Goal: Task Accomplishment & Management: Complete application form

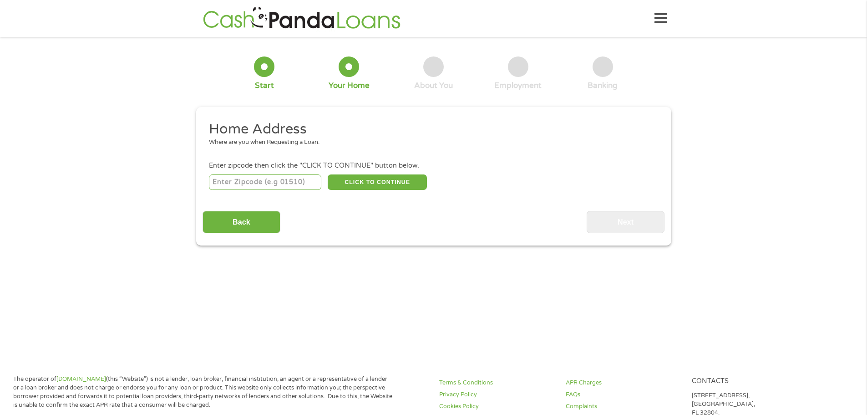
click at [304, 186] on input "number" at bounding box center [265, 181] width 112 height 15
type input "03054"
select select "[US_STATE]"
click at [390, 184] on button "CLICK TO CONTINUE" at bounding box center [377, 181] width 99 height 15
type input "03054"
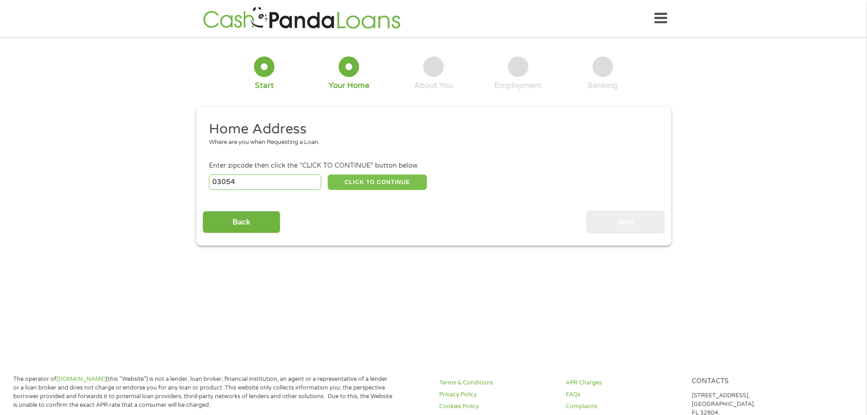
type input "Merrimack"
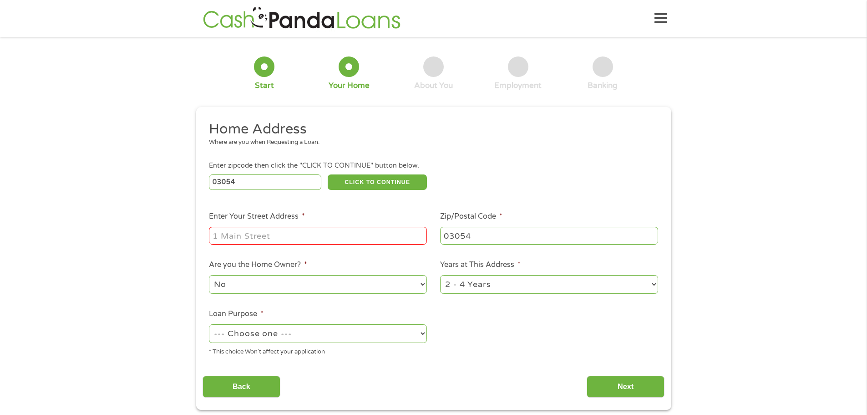
click at [353, 232] on input "Enter Your Street Address *" at bounding box center [318, 235] width 218 height 17
type input "[STREET_ADDRESS]"
click at [333, 282] on select "No Yes" at bounding box center [318, 284] width 218 height 19
click at [400, 333] on select "--- Choose one --- Pay Bills Debt Consolidation Home Improvement Major Purchase…" at bounding box center [318, 333] width 218 height 19
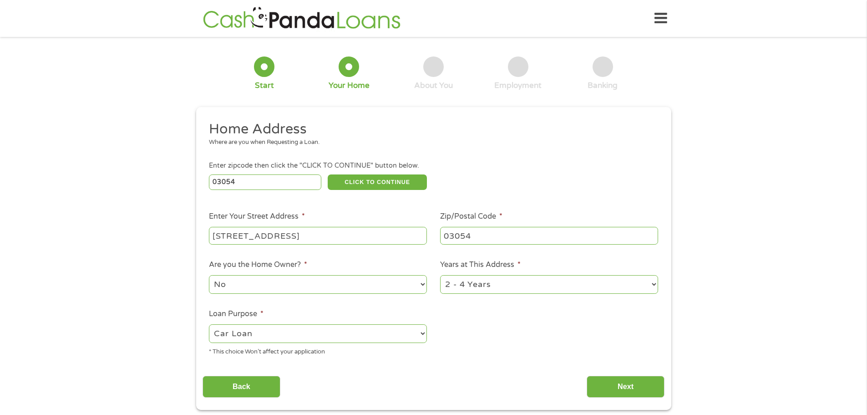
click at [209, 324] on select "--- Choose one --- Pay Bills Debt Consolidation Home Improvement Major Purchase…" at bounding box center [318, 333] width 218 height 19
click at [373, 332] on select "--- Choose one --- Pay Bills Debt Consolidation Home Improvement Major Purchase…" at bounding box center [318, 333] width 218 height 19
select select "shorttermcash"
click at [209, 324] on select "--- Choose one --- Pay Bills Debt Consolidation Home Improvement Major Purchase…" at bounding box center [318, 333] width 218 height 19
click at [601, 387] on input "Next" at bounding box center [626, 386] width 78 height 22
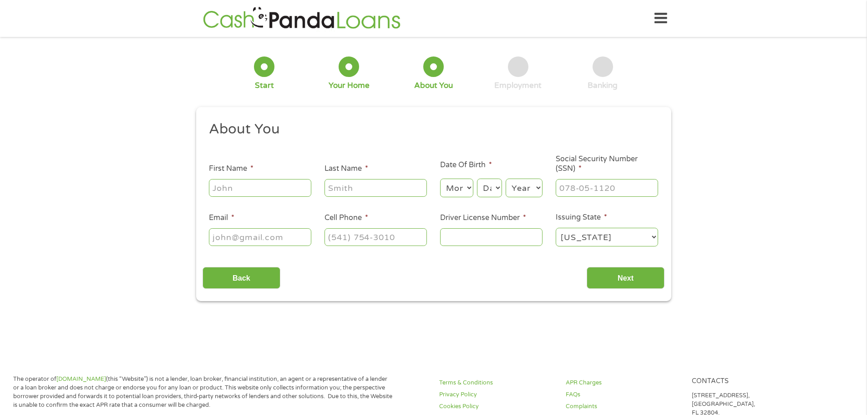
scroll to position [4, 4]
click at [269, 187] on input "First Name *" at bounding box center [260, 187] width 102 height 17
type input "[PERSON_NAME]"
type input "Forbes"
type input "[EMAIL_ADDRESS][DOMAIN_NAME]"
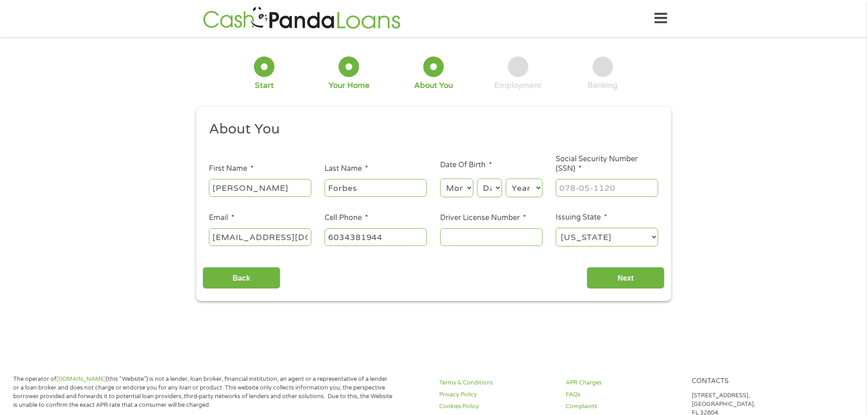
type input "[PHONE_NUMBER]"
click at [456, 191] on select "Month 1 2 3 4 5 6 7 8 9 10 11 12" at bounding box center [456, 187] width 33 height 19
select select "8"
click at [440, 178] on select "Month 1 2 3 4 5 6 7 8 9 10 11 12" at bounding box center [456, 187] width 33 height 19
click at [496, 188] on select "Day 1 2 3 4 5 6 7 8 9 10 11 12 13 14 15 16 17 18 19 20 21 22 23 24 25 26 27 28 …" at bounding box center [489, 187] width 25 height 19
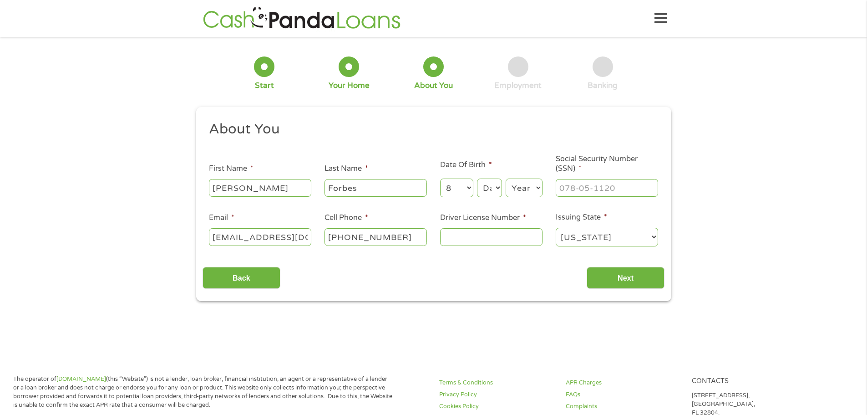
select select "4"
click at [477, 178] on select "Day 1 2 3 4 5 6 7 8 9 10 11 12 13 14 15 16 17 18 19 20 21 22 23 24 25 26 27 28 …" at bounding box center [489, 187] width 25 height 19
click at [533, 191] on select "Year [DATE] 2006 2005 2004 2003 2002 2001 2000 1999 1998 1997 1996 1995 1994 19…" at bounding box center [524, 187] width 37 height 19
select select "1977"
click at [506, 178] on select "Year [DATE] 2006 2005 2004 2003 2002 2001 2000 1999 1998 1997 1996 1995 1994 19…" at bounding box center [524, 187] width 37 height 19
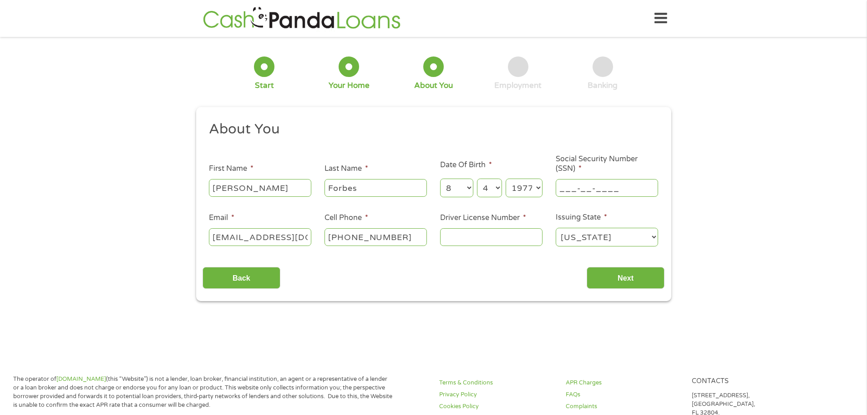
click at [580, 183] on input "___-__-____" at bounding box center [607, 187] width 102 height 17
type input "024-72-2219"
click at [275, 237] on input "[EMAIL_ADDRESS][DOMAIN_NAME]" at bounding box center [260, 236] width 102 height 17
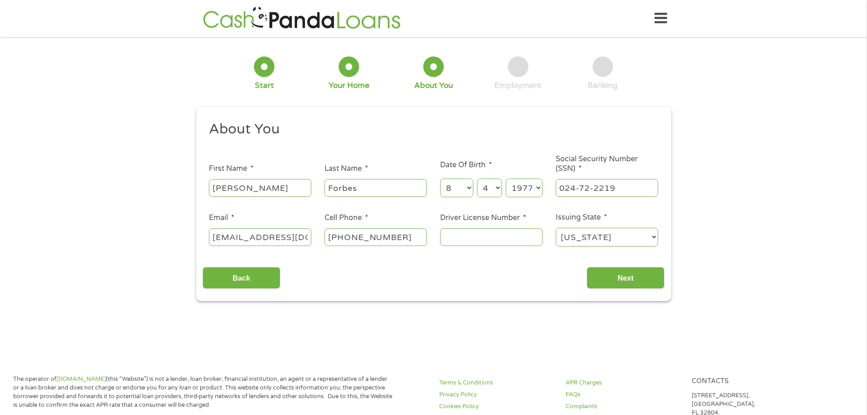
type input "[EMAIL_ADDRESS][DOMAIN_NAME]"
type input "NHL11036854"
click at [640, 278] on input "Next" at bounding box center [626, 278] width 78 height 22
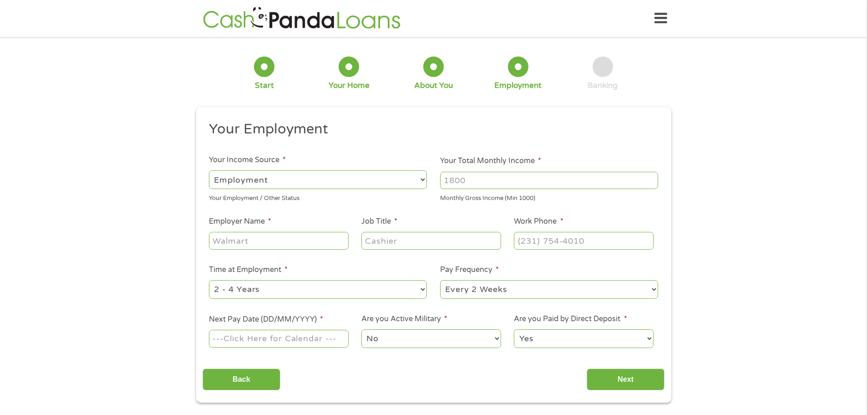
click at [549, 186] on input "Your Total Monthly Income *" at bounding box center [549, 180] width 218 height 17
type input "8666"
type input "s"
type input "[PERSON_NAME]"
type input "A"
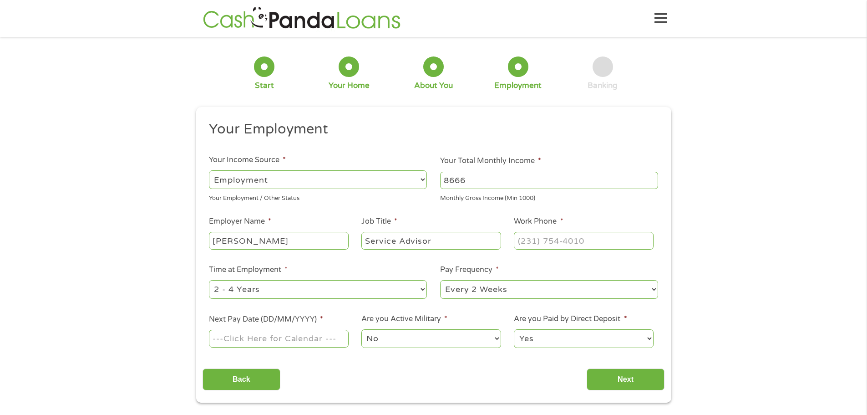
type input "Service Advisor"
type input "[PHONE_NUMBER]"
select select "weekly"
type input "[DATE]"
click at [392, 339] on select "No Yes" at bounding box center [430, 338] width 139 height 19
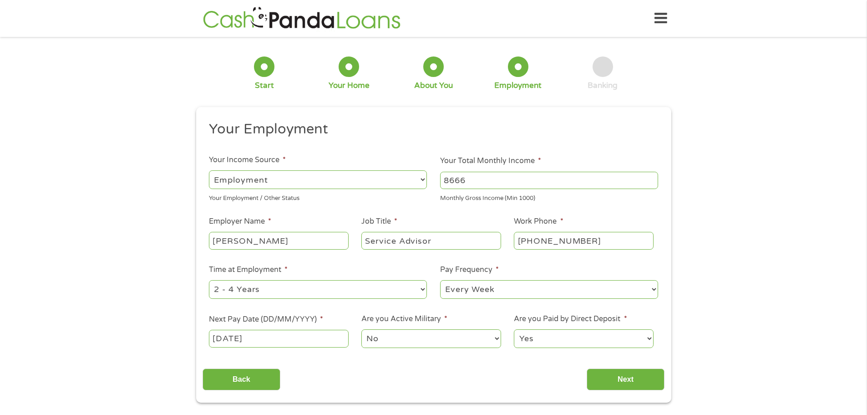
click at [392, 339] on select "No Yes" at bounding box center [430, 338] width 139 height 19
click at [557, 342] on select "Yes No" at bounding box center [583, 338] width 139 height 19
click at [616, 375] on input "Next" at bounding box center [626, 379] width 78 height 22
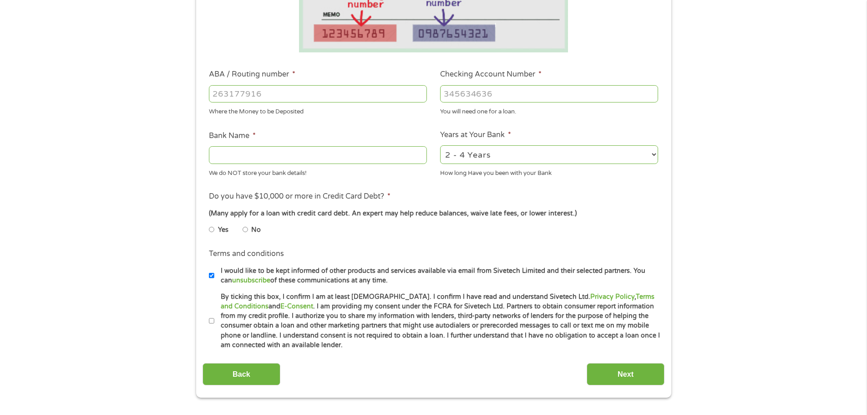
scroll to position [228, 0]
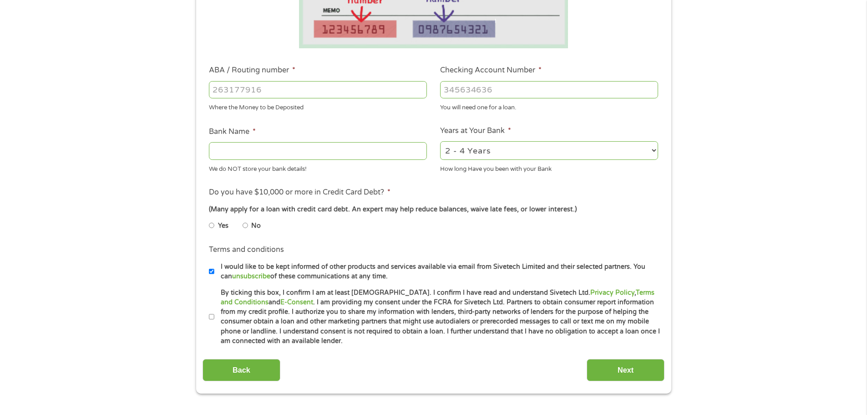
click at [324, 89] on input "ABA / Routing number *" at bounding box center [318, 89] width 218 height 17
type input "211380483"
type input "[PERSON_NAME] FEDERAL C U"
type input "211380483"
click at [511, 91] on input "Checking Account Number *" at bounding box center [549, 89] width 218 height 17
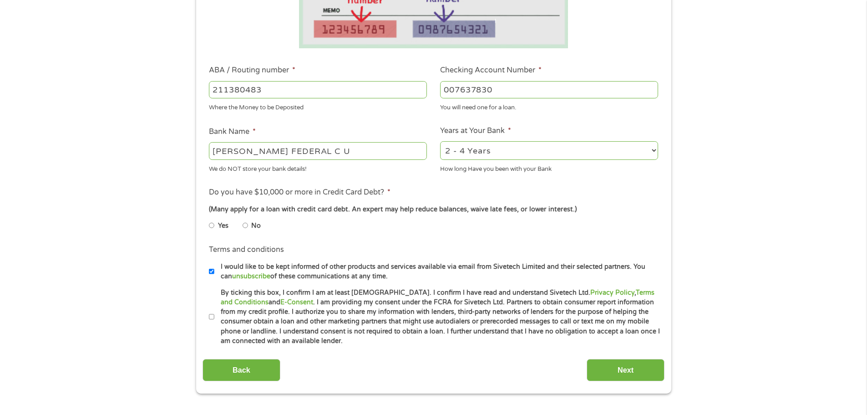
type input "007637830"
click at [474, 147] on select "2 - 4 Years 6 - 12 Months 1 - 2 Years Over 4 Years" at bounding box center [549, 150] width 218 height 19
select select "60months"
click at [440, 141] on select "2 - 4 Years 6 - 12 Months 1 - 2 Years Over 4 Years" at bounding box center [549, 150] width 218 height 19
click at [244, 228] on input "No" at bounding box center [245, 225] width 5 height 15
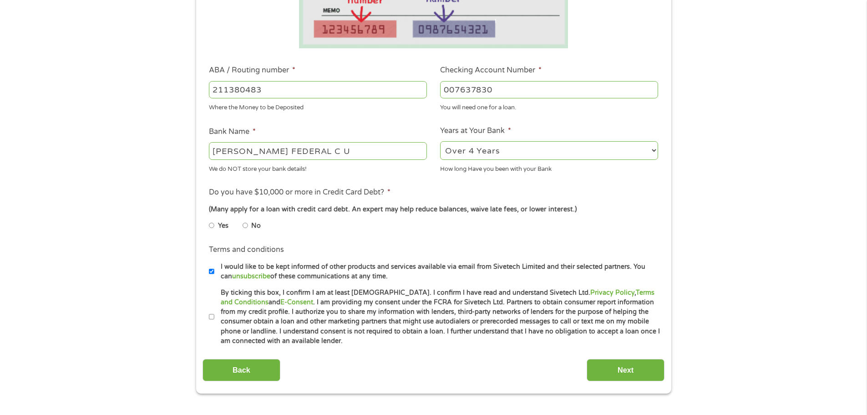
radio input "true"
click at [212, 315] on input "By ticking this box, I confirm I am at least [DEMOGRAPHIC_DATA]. I confirm I ha…" at bounding box center [211, 316] width 5 height 15
checkbox input "true"
click at [211, 270] on input "I would like to be kept informed of other products and services available via e…" at bounding box center [211, 271] width 5 height 15
checkbox input "false"
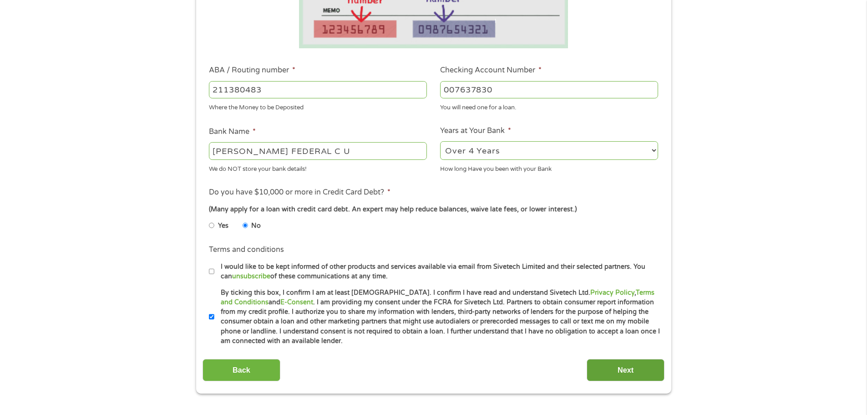
click at [645, 365] on input "Next" at bounding box center [626, 370] width 78 height 22
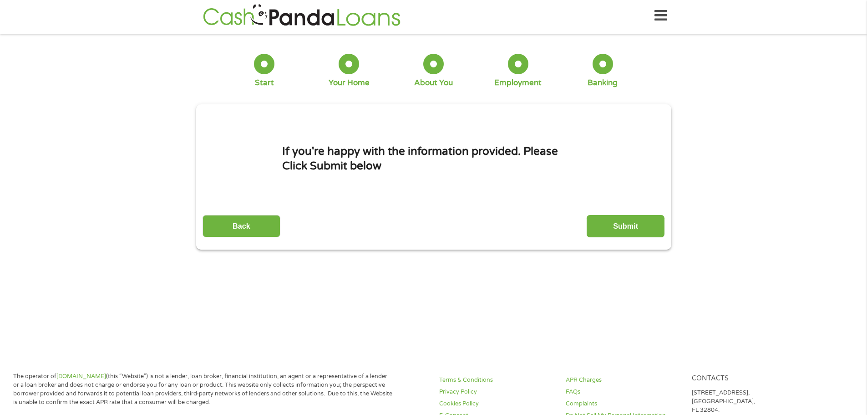
scroll to position [0, 0]
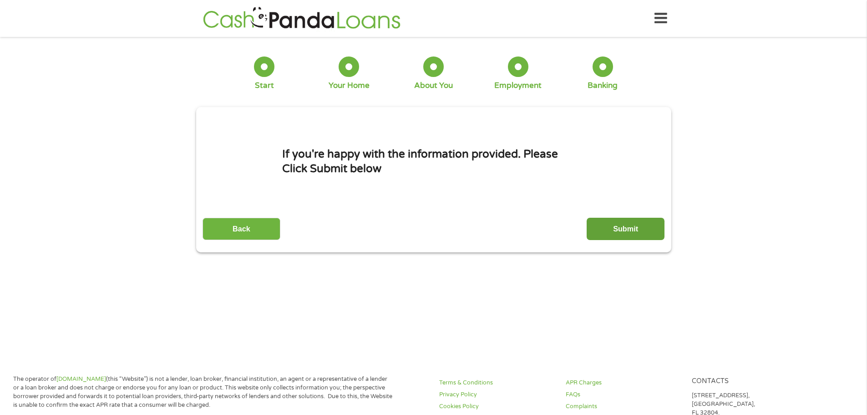
drag, startPoint x: 621, startPoint y: 211, endPoint x: 621, endPoint y: 225, distance: 14.1
click at [621, 215] on div "Back Submit" at bounding box center [433, 225] width 462 height 29
click at [621, 225] on input "Submit" at bounding box center [626, 229] width 78 height 22
